Goal: Task Accomplishment & Management: Use online tool/utility

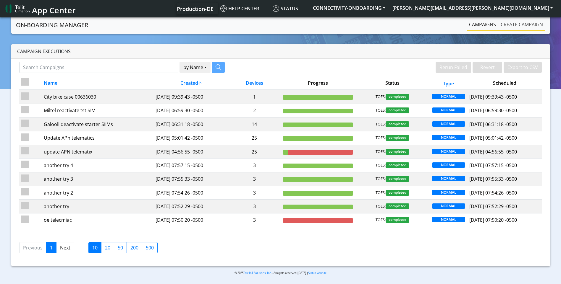
click at [529, 25] on link "Create campaign" at bounding box center [521, 25] width 47 height 12
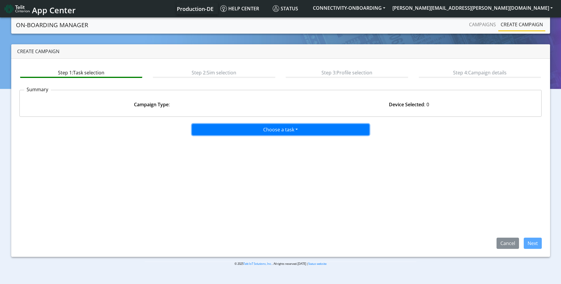
click at [253, 125] on button "Choose a task" at bounding box center [280, 129] width 177 height 11
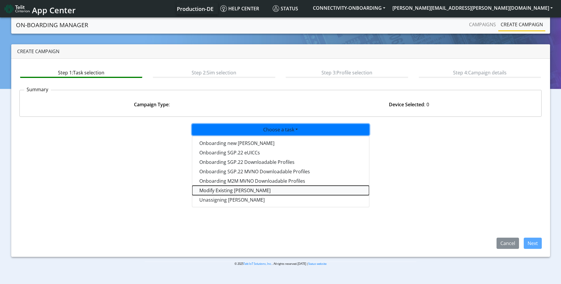
click at [225, 191] on taskiotp-dropdown "Modify Existing [PERSON_NAME]" at bounding box center [280, 190] width 177 height 9
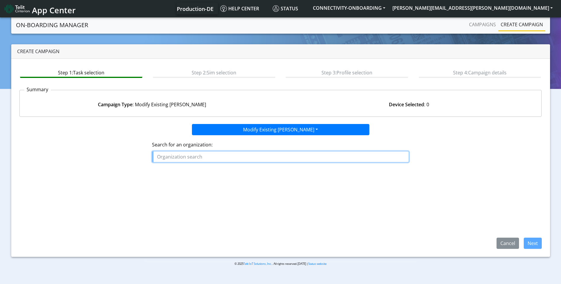
click at [226, 158] on input "text" at bounding box center [280, 156] width 257 height 11
click at [177, 174] on button "BIG _I" at bounding box center [175, 170] width 47 height 9
type input "BIG_I"
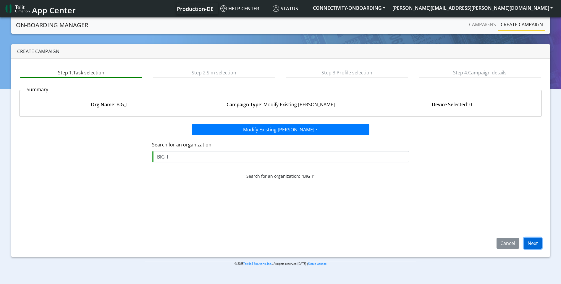
click at [528, 240] on button "Next" at bounding box center [532, 243] width 18 height 11
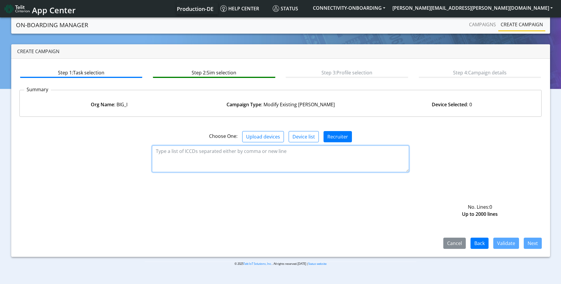
click at [171, 155] on textarea at bounding box center [280, 159] width 257 height 27
paste textarea "89358151000013442408 89358151000013442416 89358151000013442424 8935815100001344…"
type textarea "89358151000013442408 89358151000013442416 89358151000013442424 8935815100001344…"
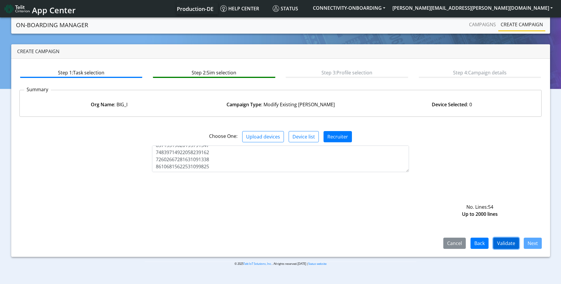
click at [506, 244] on button "Validate" at bounding box center [506, 243] width 26 height 11
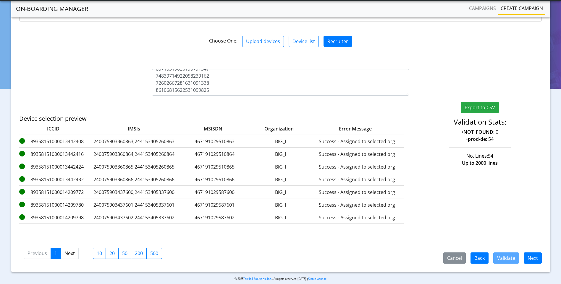
scroll to position [79, 0]
click at [528, 262] on button "Next" at bounding box center [532, 257] width 18 height 11
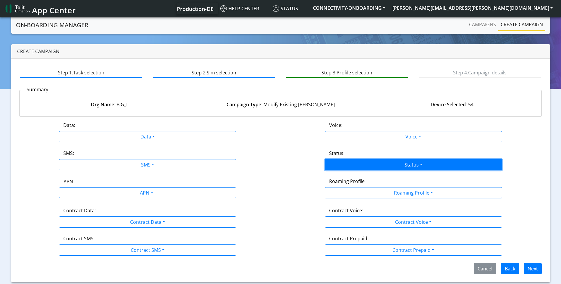
click at [403, 170] on button "Status" at bounding box center [413, 164] width 177 height 11
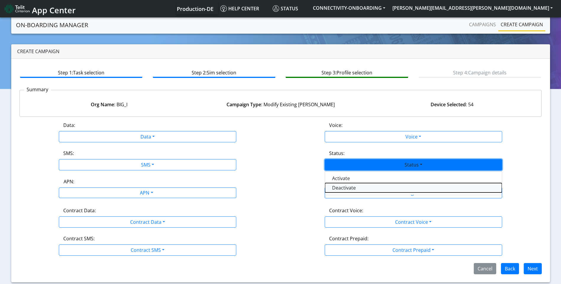
click at [374, 185] on button "Deactivate" at bounding box center [413, 187] width 177 height 9
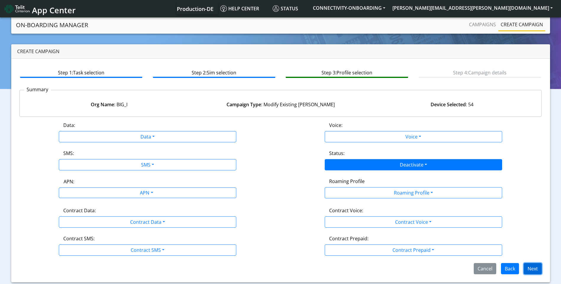
click at [531, 269] on button "Next" at bounding box center [532, 268] width 18 height 11
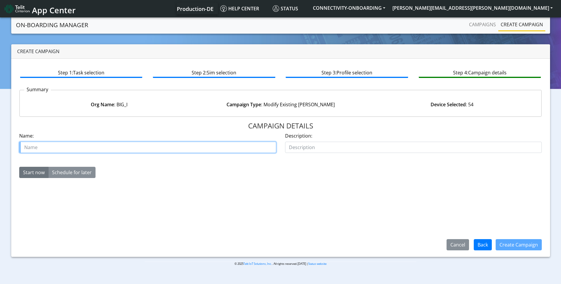
click at [175, 148] on input "text" at bounding box center [147, 147] width 257 height 11
paste input "00635001"
type input "Bigi case 00635001"
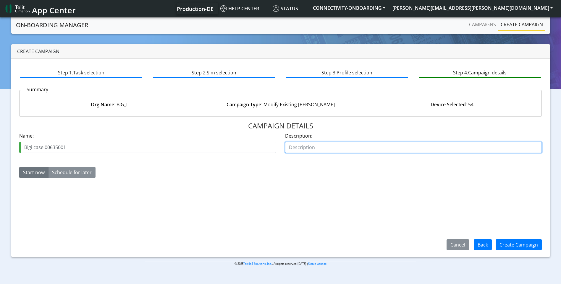
click at [330, 147] on input "text" at bounding box center [413, 147] width 257 height 11
type input "deactivate"
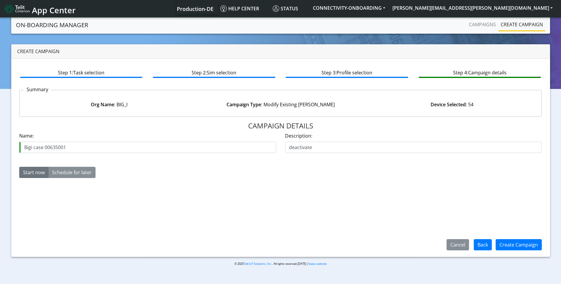
click at [348, 173] on div "Start now Schedule for later" at bounding box center [280, 172] width 531 height 11
click at [521, 248] on button "Create Campaign" at bounding box center [518, 244] width 46 height 11
